Goal: Entertainment & Leisure: Consume media (video, audio)

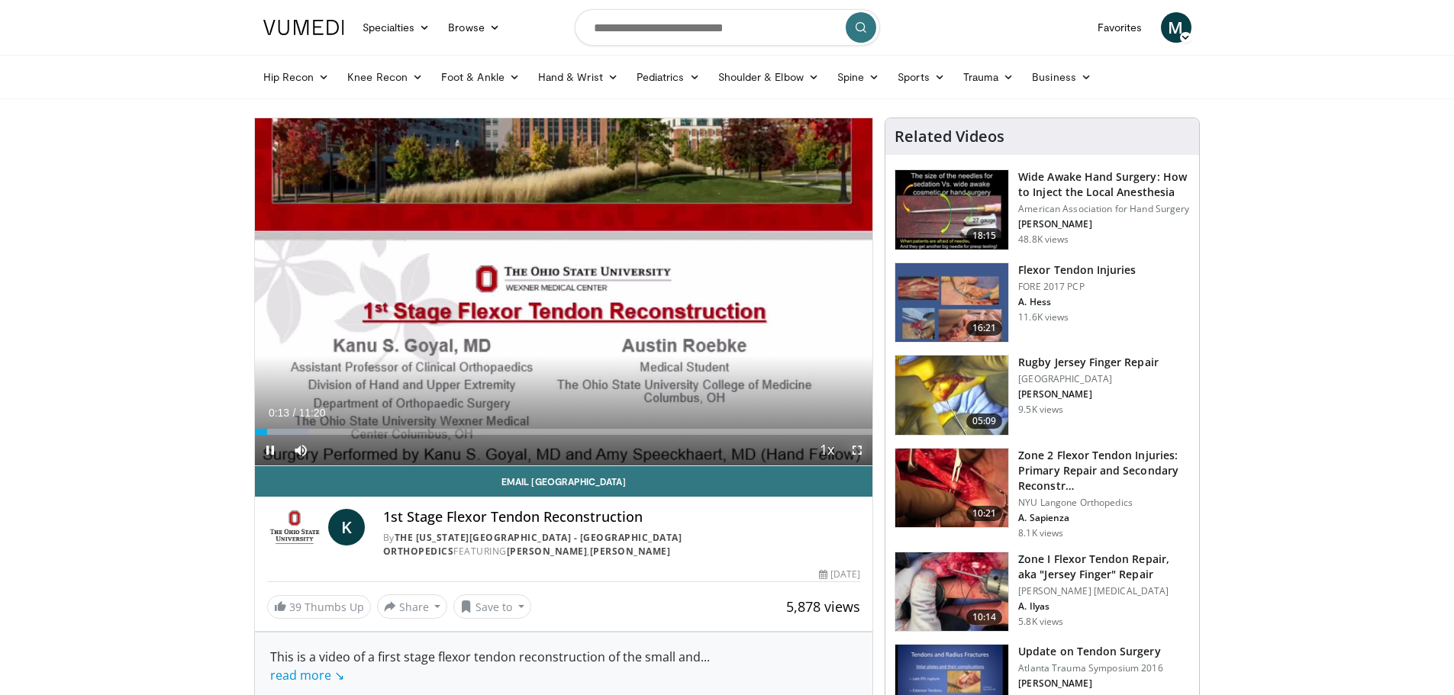
click at [855, 446] on span "Video Player" at bounding box center [857, 450] width 31 height 31
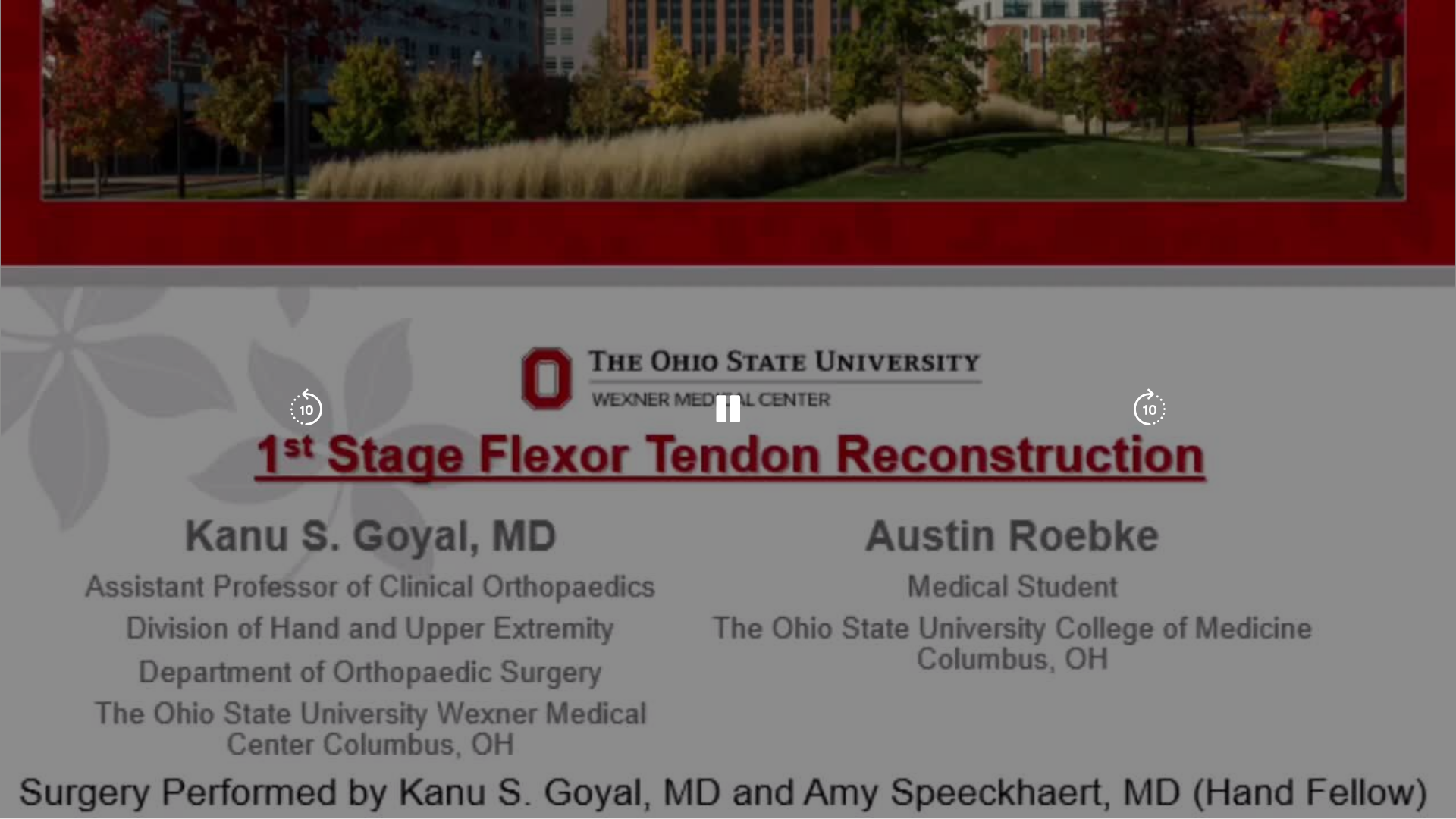
click at [108, 691] on div "10 seconds Tap to unmute" at bounding box center [728, 410] width 1456 height 819
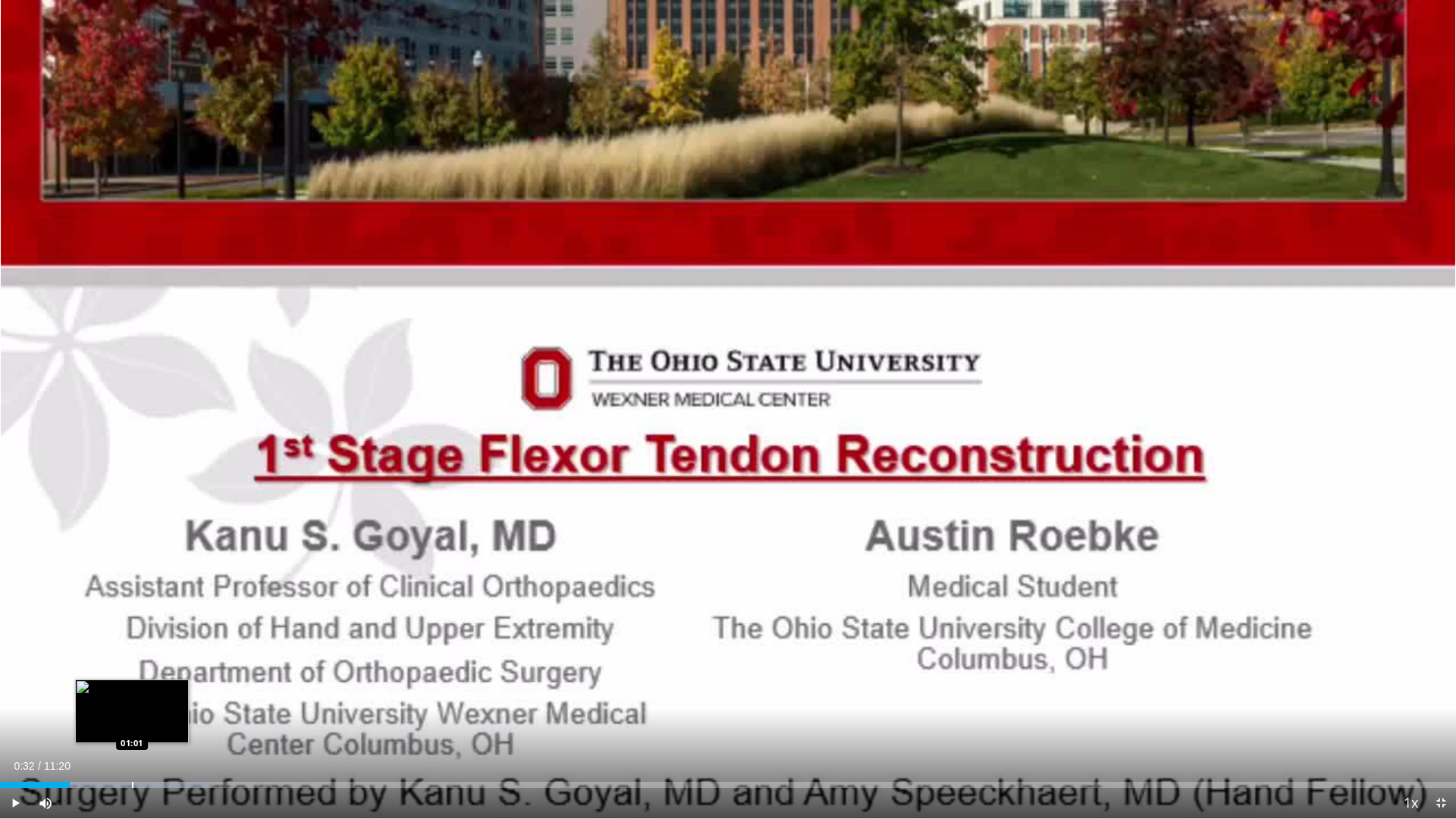
click at [132, 691] on div "Progress Bar" at bounding box center [133, 785] width 2 height 6
click at [21, 691] on span "Video Player" at bounding box center [15, 803] width 31 height 31
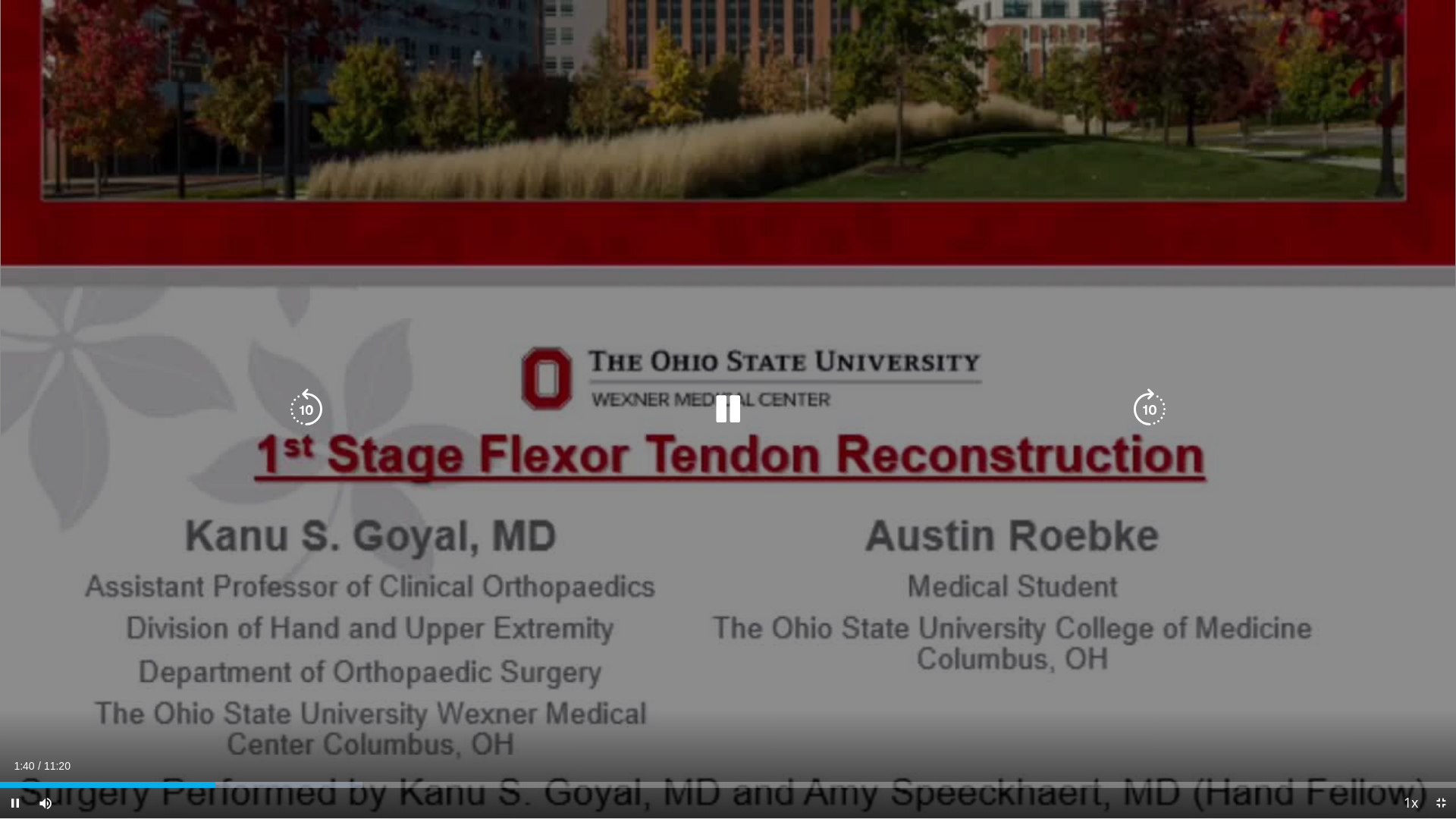
click at [1137, 415] on icon "Video Player" at bounding box center [1150, 410] width 43 height 43
click at [1145, 415] on icon "Video Player" at bounding box center [1150, 410] width 43 height 43
click at [1144, 410] on icon "Video Player" at bounding box center [1150, 410] width 43 height 43
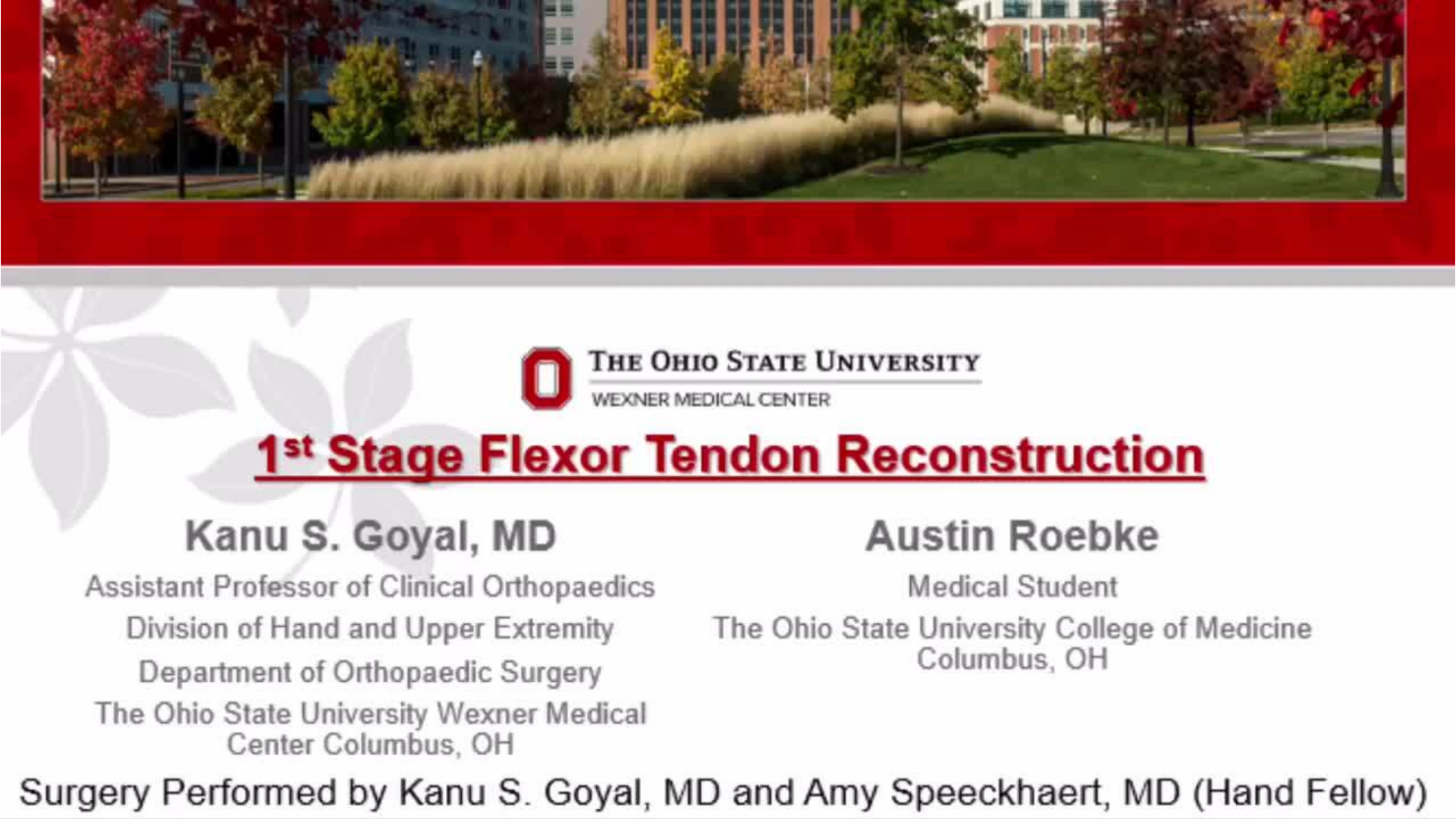
click at [1144, 410] on div "10 seconds Tap to unmute" at bounding box center [728, 410] width 1456 height 819
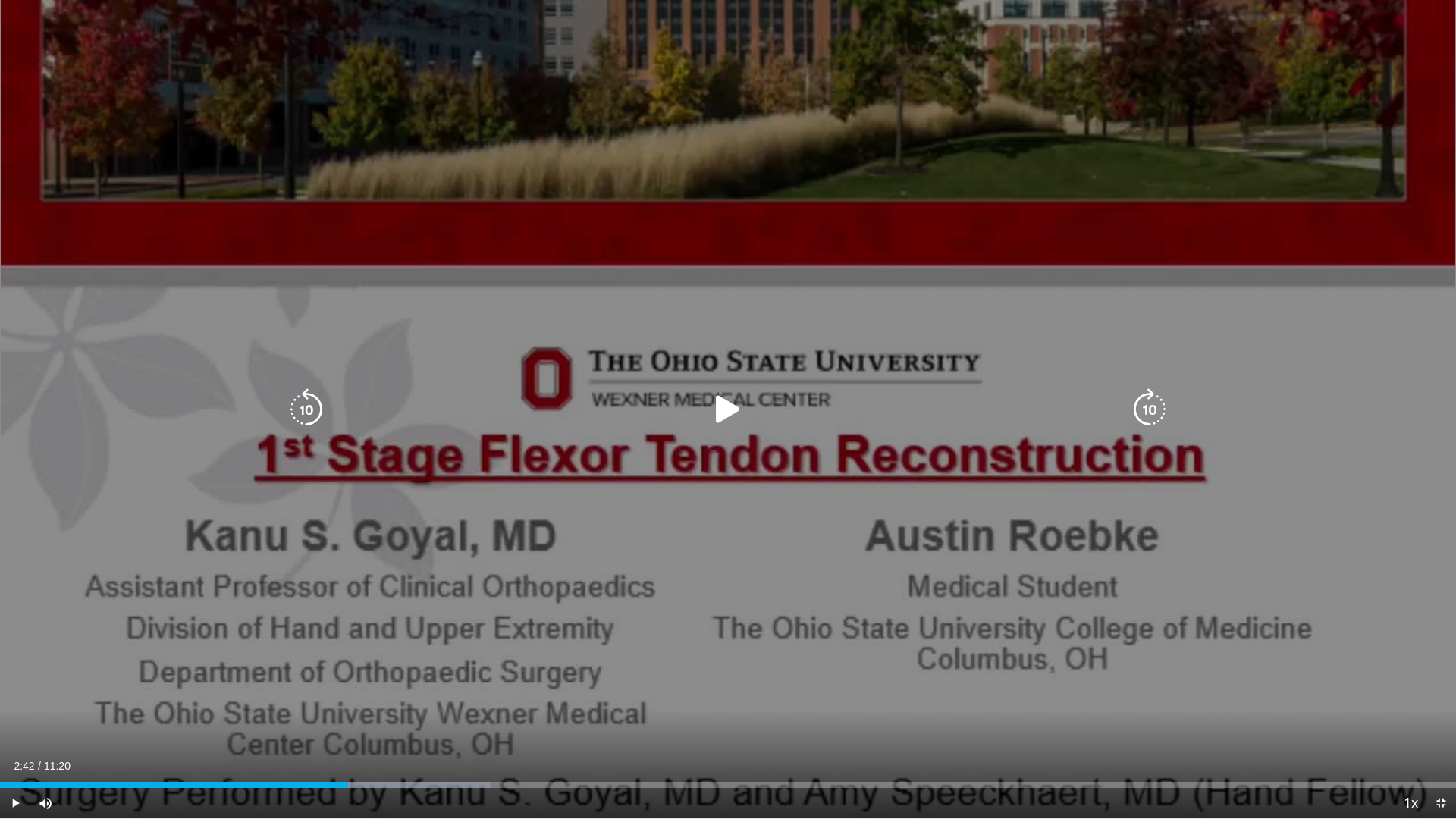
click at [1132, 411] on icon "Video Player" at bounding box center [1150, 410] width 43 height 43
click at [733, 409] on icon "Video Player" at bounding box center [728, 410] width 43 height 43
click at [1154, 414] on icon "Video Player" at bounding box center [1150, 410] width 43 height 43
click at [1143, 414] on icon "Video Player" at bounding box center [1150, 410] width 43 height 43
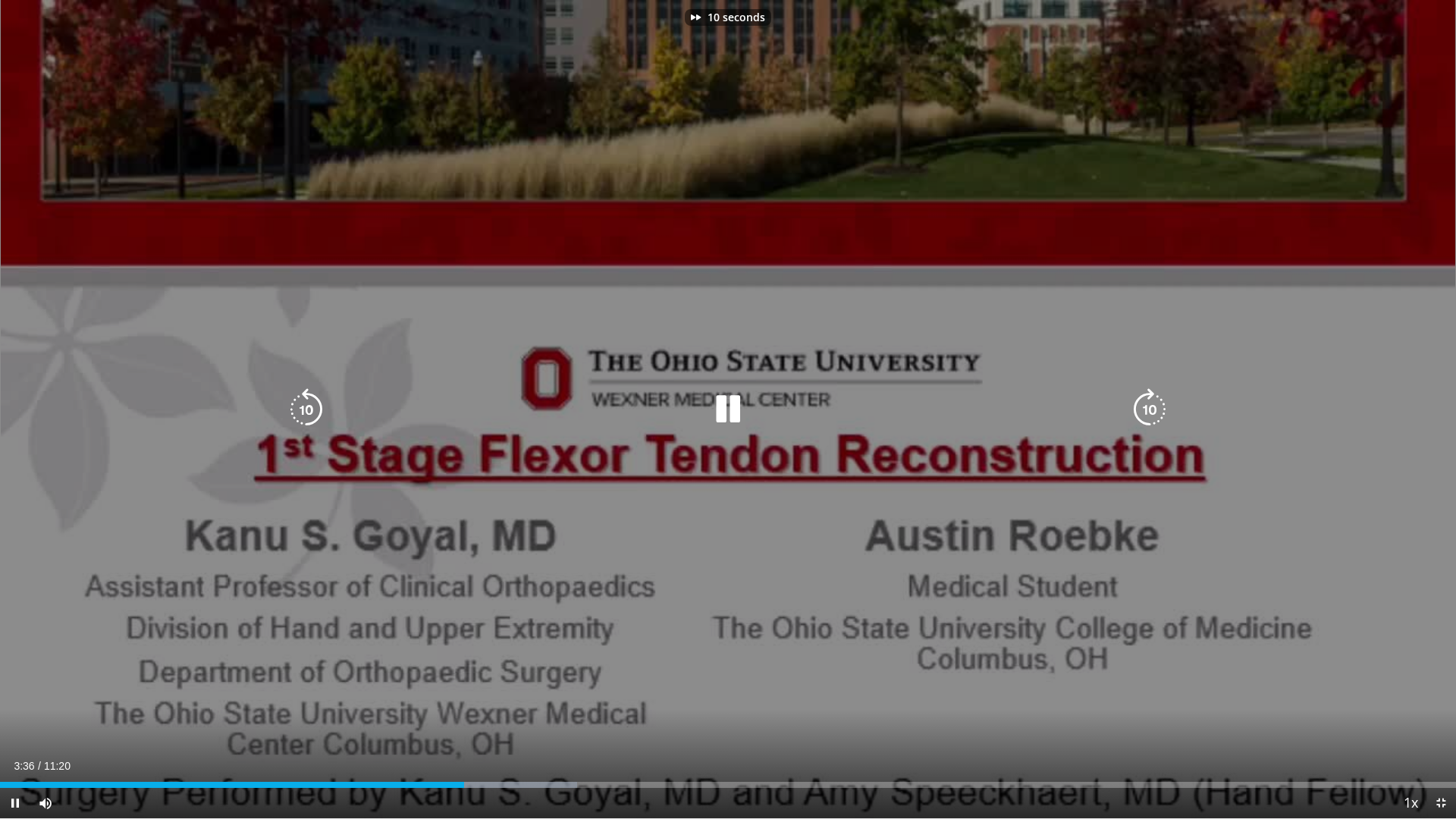
click at [1143, 414] on icon "Video Player" at bounding box center [1150, 410] width 43 height 43
click at [1137, 413] on icon "Video Player" at bounding box center [1150, 410] width 43 height 43
click at [1142, 418] on icon "Video Player" at bounding box center [1150, 410] width 43 height 43
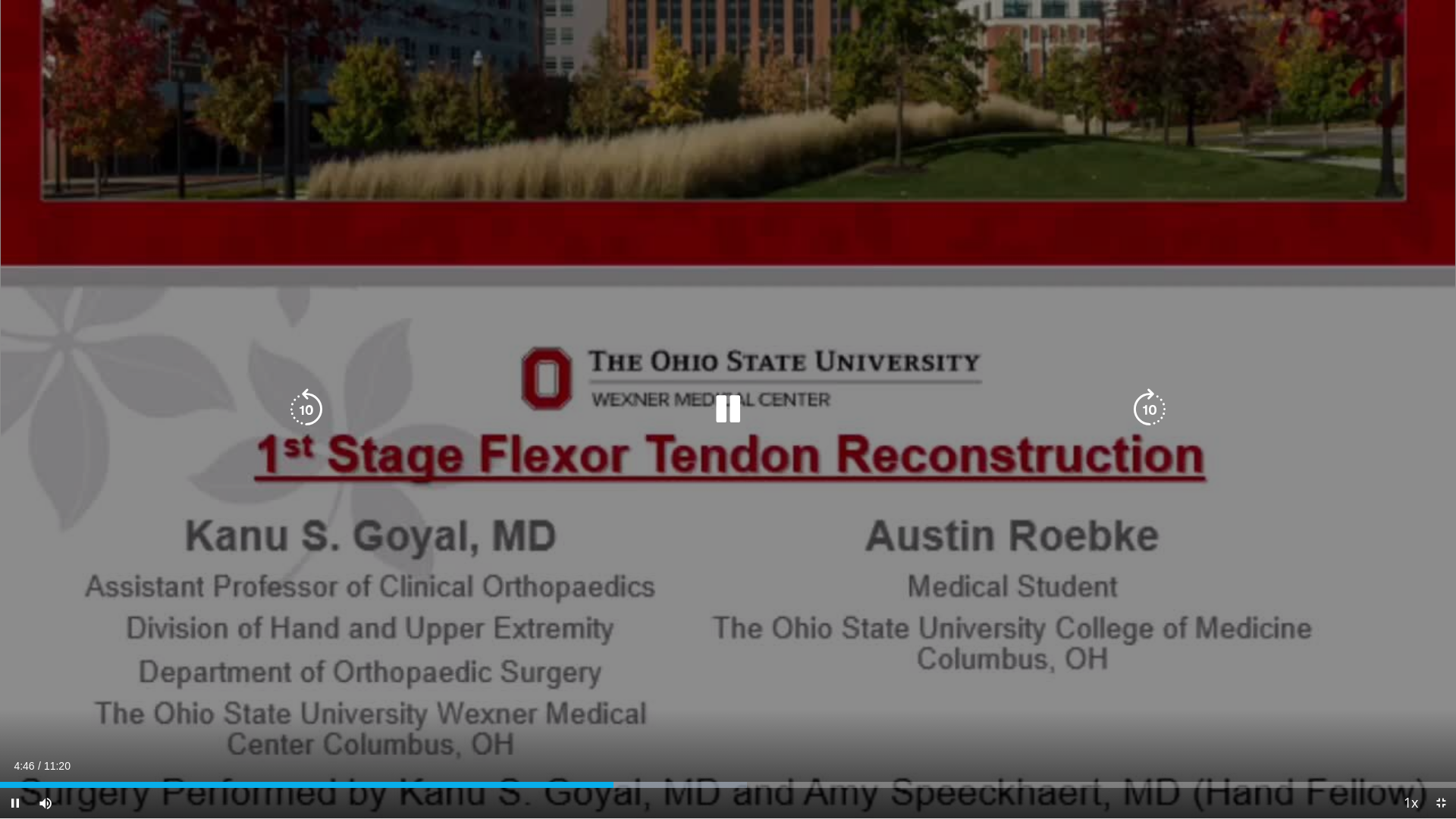
click at [1145, 414] on icon "Video Player" at bounding box center [1150, 410] width 43 height 43
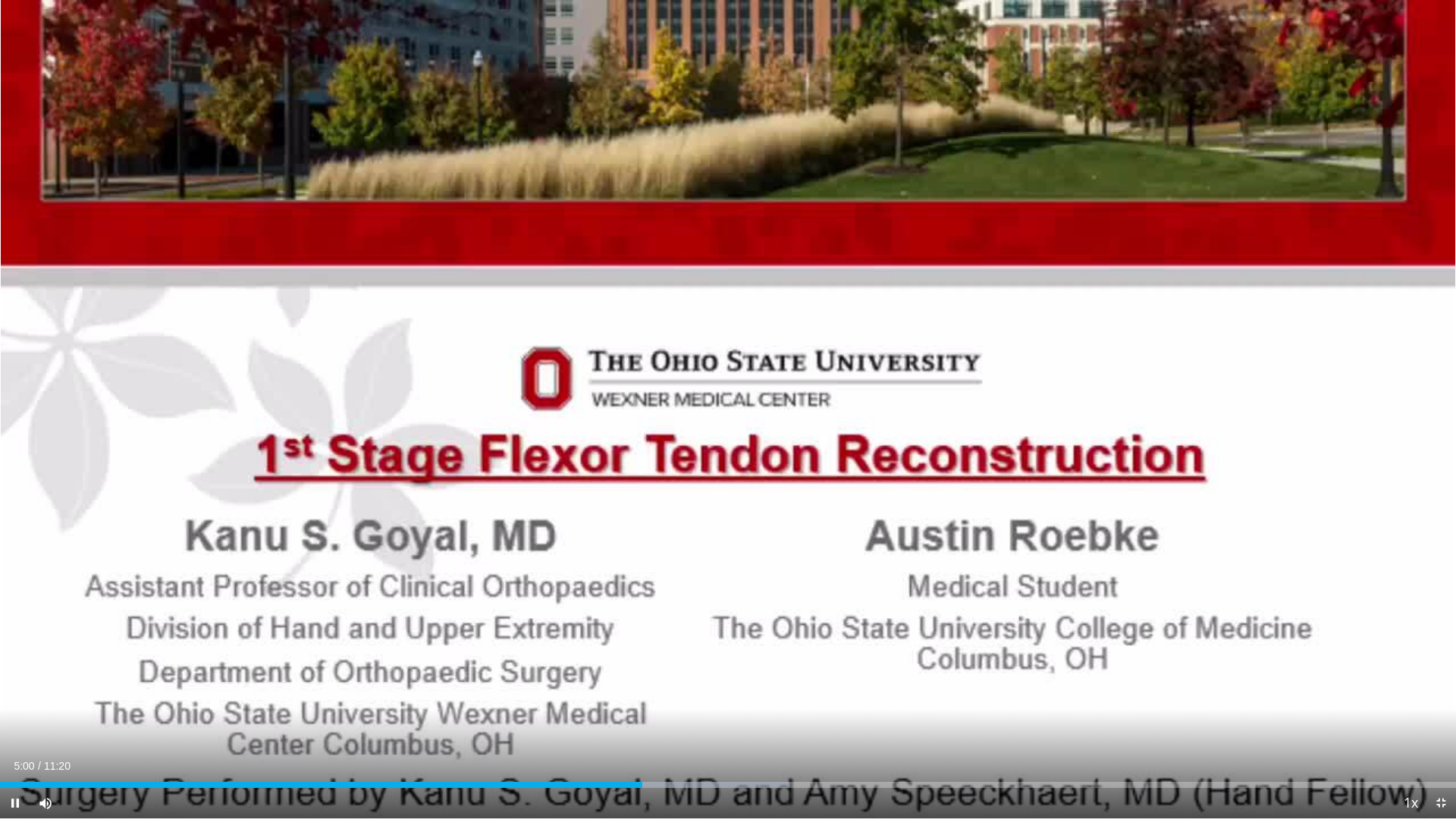
click at [1145, 414] on div "10 seconds Tap to unmute" at bounding box center [728, 410] width 1456 height 819
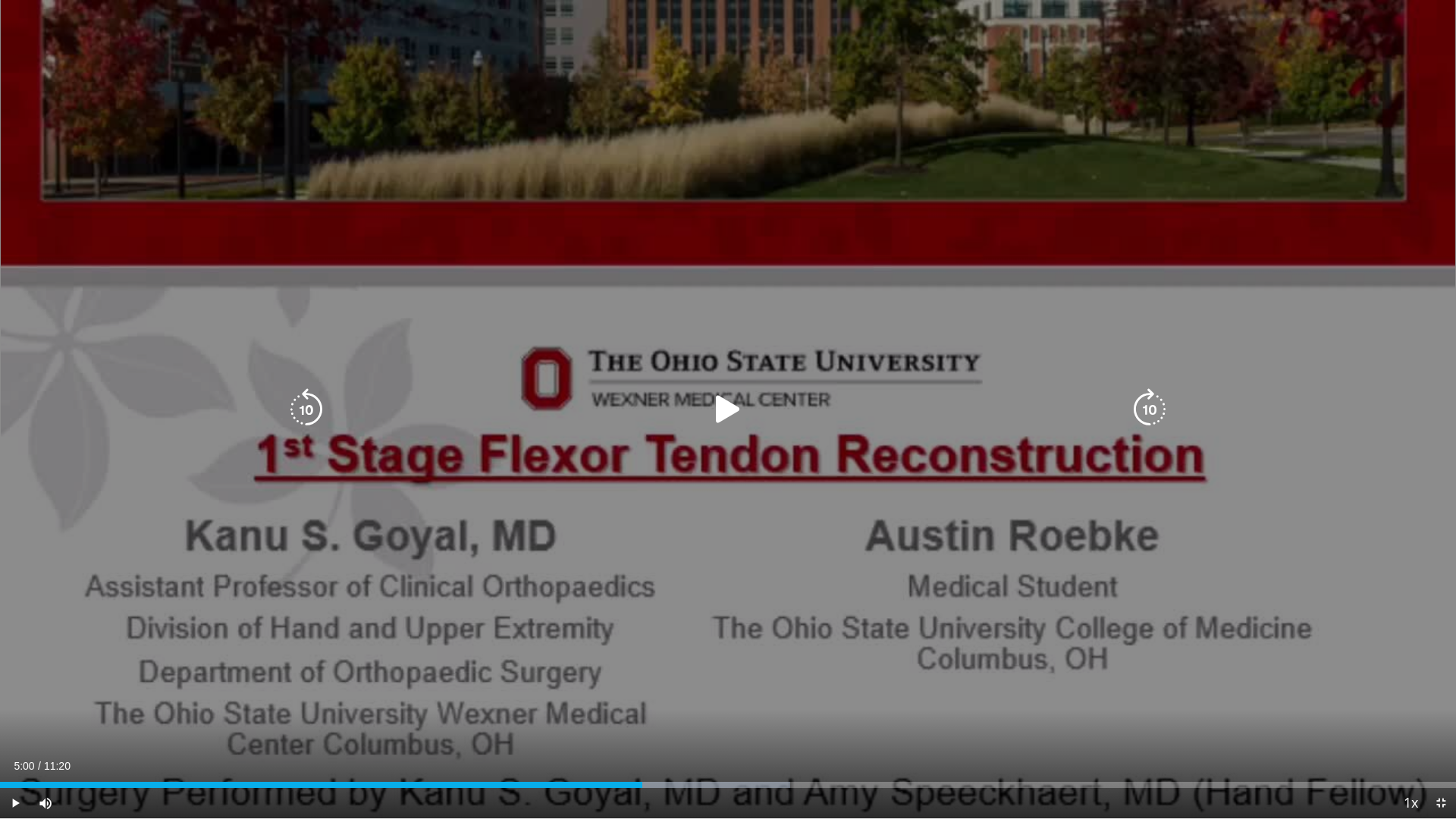
click at [1133, 416] on icon "Video Player" at bounding box center [1150, 410] width 43 height 43
click at [772, 424] on div "Video Player" at bounding box center [728, 410] width 874 height 31
click at [708, 398] on icon "Video Player" at bounding box center [728, 410] width 43 height 43
click at [1140, 410] on div "10 seconds Tap to unmute" at bounding box center [728, 410] width 1456 height 819
click at [1140, 410] on icon "Video Player" at bounding box center [1150, 410] width 43 height 43
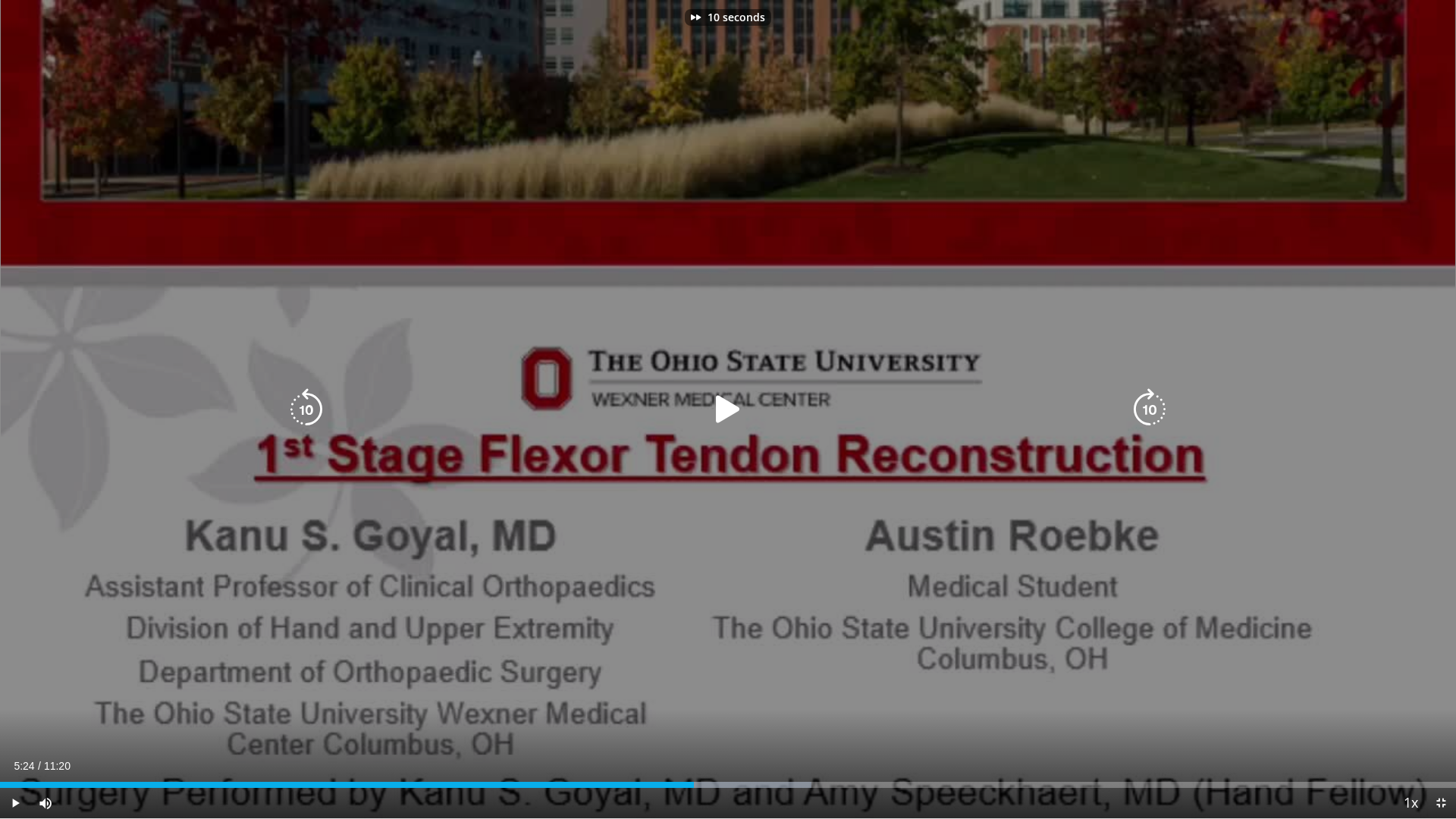
click at [1140, 410] on icon "Video Player" at bounding box center [1150, 410] width 43 height 43
click at [728, 409] on icon "Video Player" at bounding box center [728, 410] width 43 height 43
click at [1149, 413] on icon "Video Player" at bounding box center [1150, 410] width 43 height 43
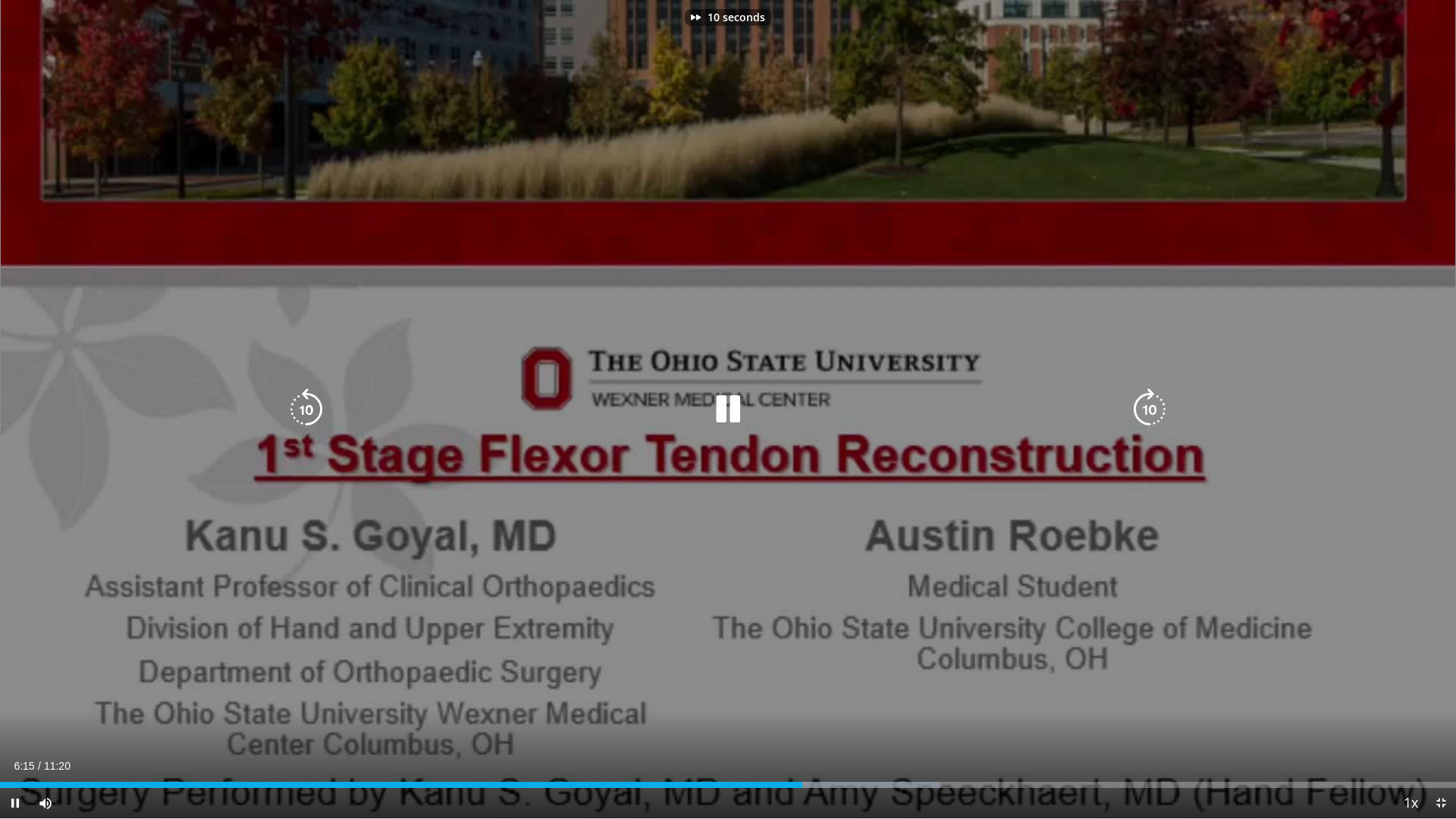
click at [1149, 413] on icon "Video Player" at bounding box center [1150, 410] width 43 height 43
click at [1145, 422] on icon "Video Player" at bounding box center [1150, 410] width 43 height 43
click at [1139, 421] on icon "Video Player" at bounding box center [1150, 410] width 43 height 43
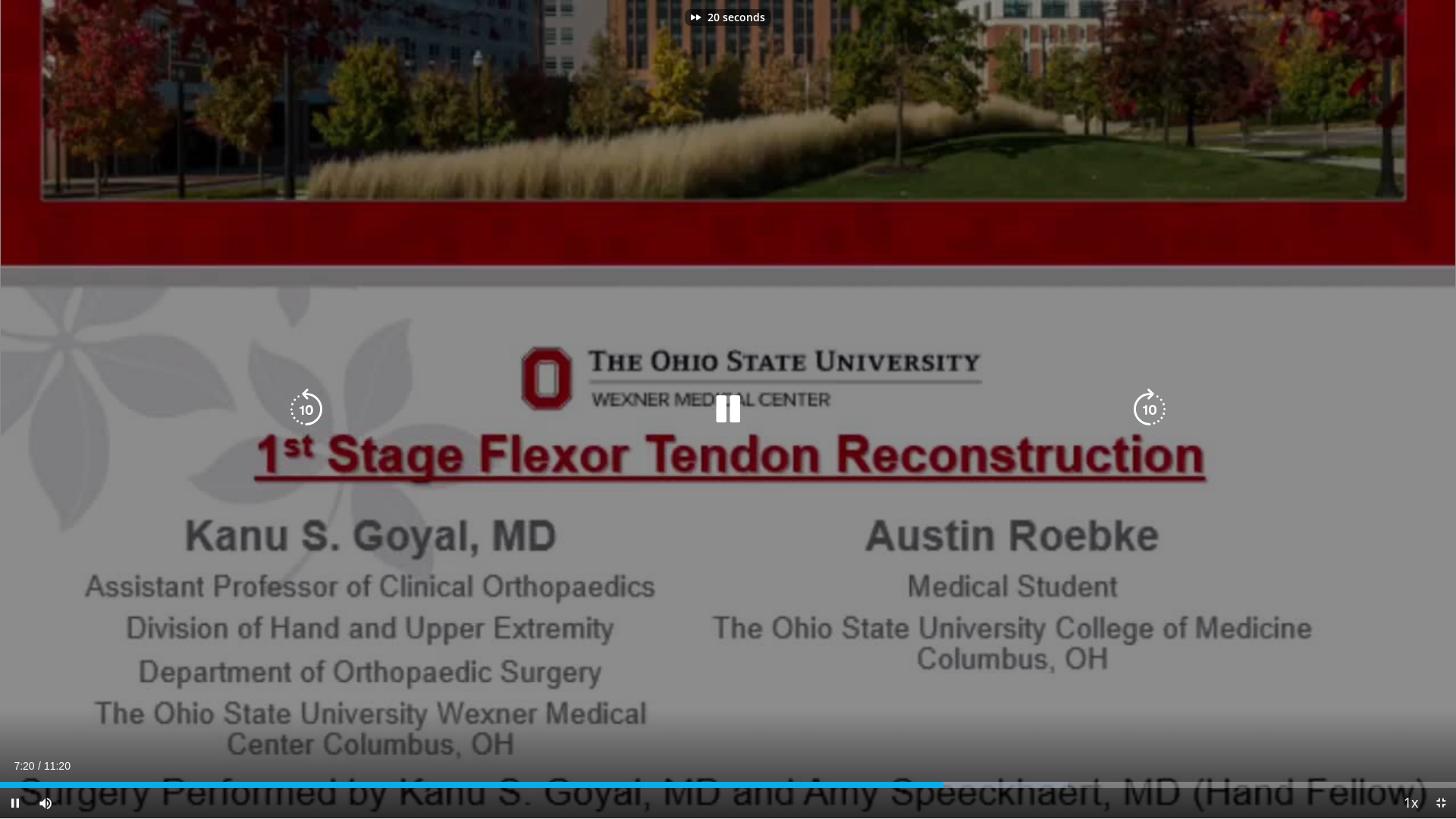
click at [1139, 421] on icon "Video Player" at bounding box center [1150, 410] width 43 height 43
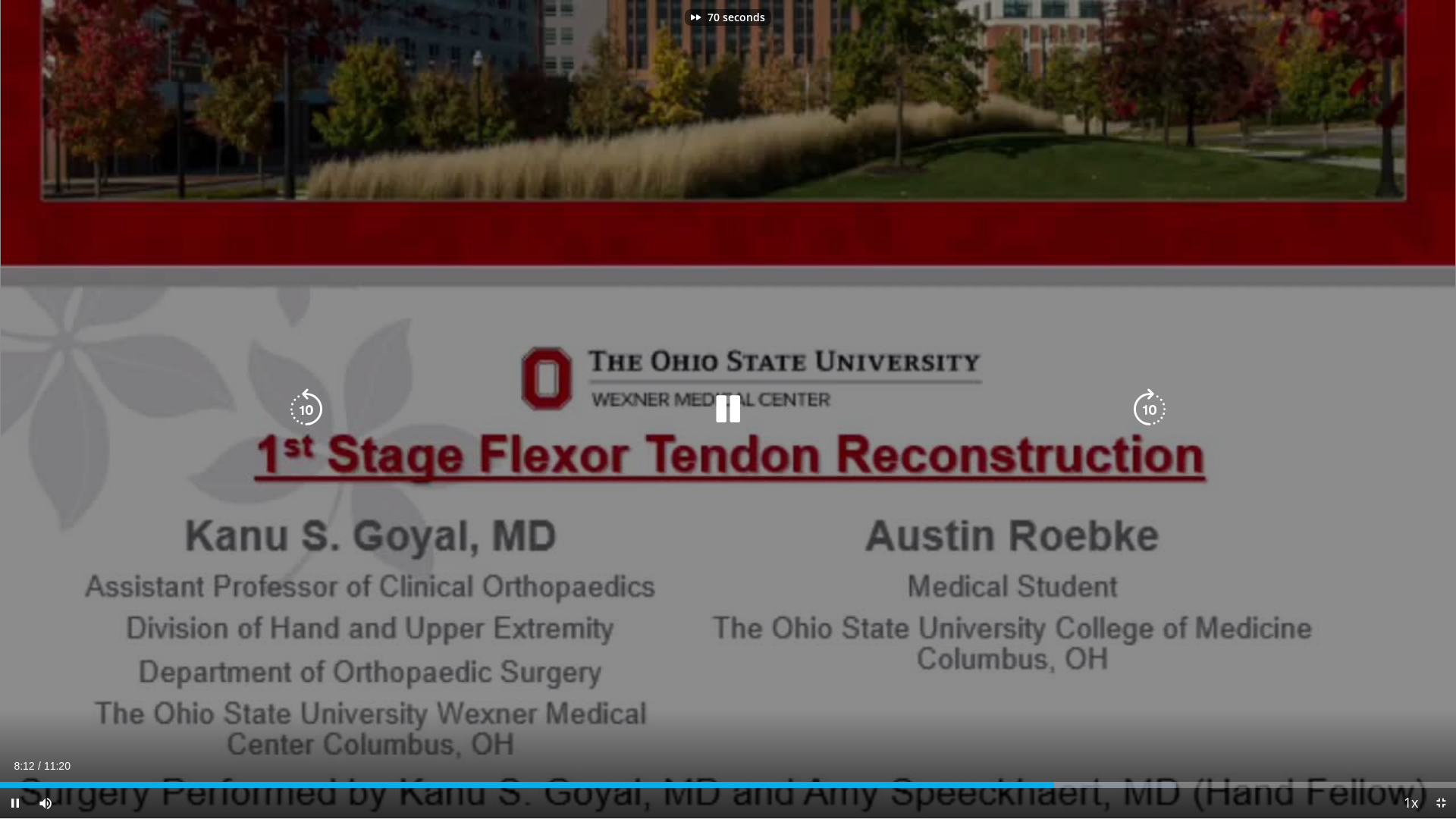
click at [1139, 421] on icon "Video Player" at bounding box center [1150, 410] width 43 height 43
click at [1139, 423] on icon "Video Player" at bounding box center [1150, 410] width 43 height 43
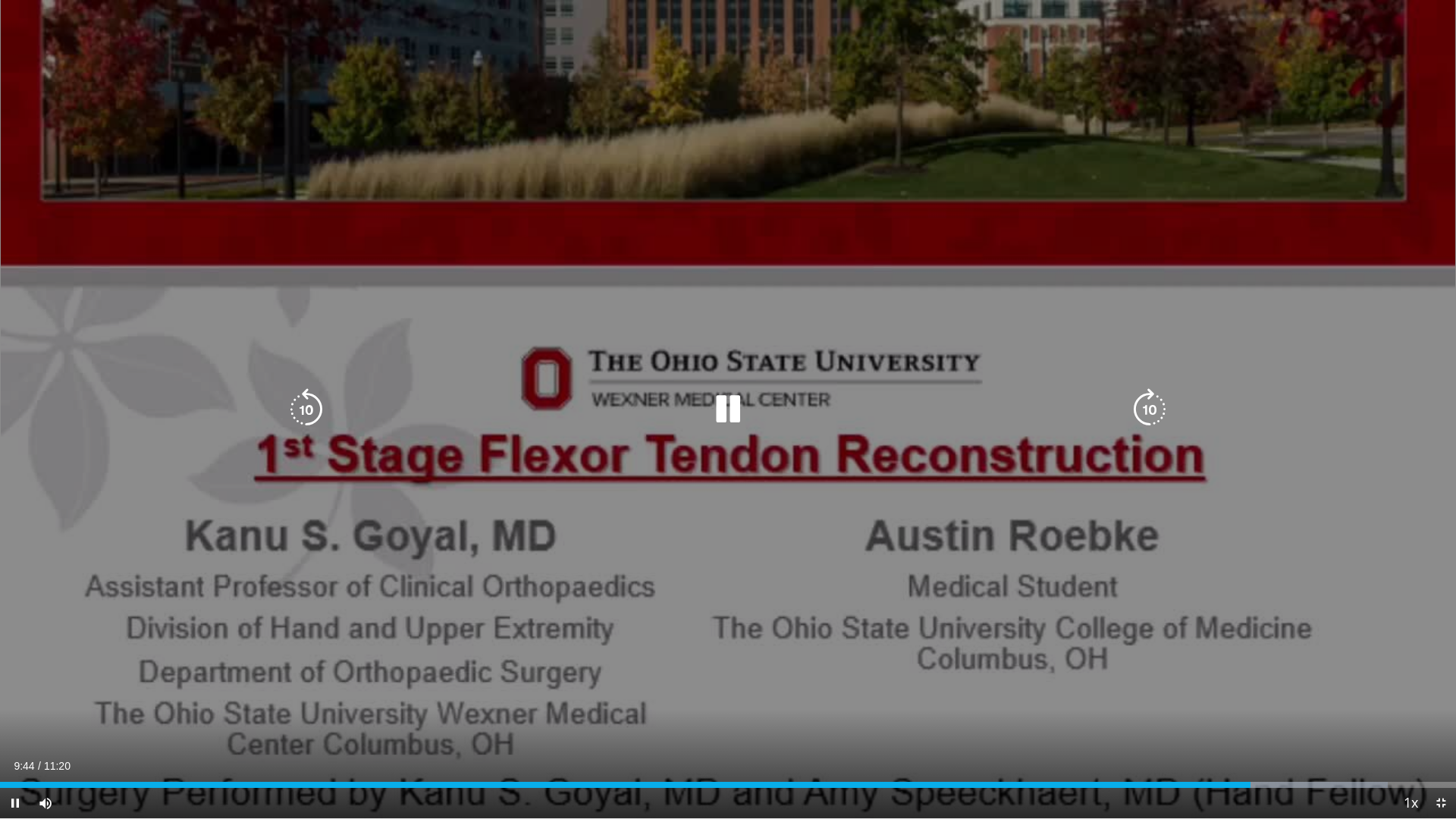
click at [1152, 412] on icon "Video Player" at bounding box center [1150, 410] width 43 height 43
click at [1126, 415] on div "Video Player" at bounding box center [728, 410] width 874 height 31
click at [1137, 413] on icon "Video Player" at bounding box center [1150, 410] width 43 height 43
